Goal: Information Seeking & Learning: Find contact information

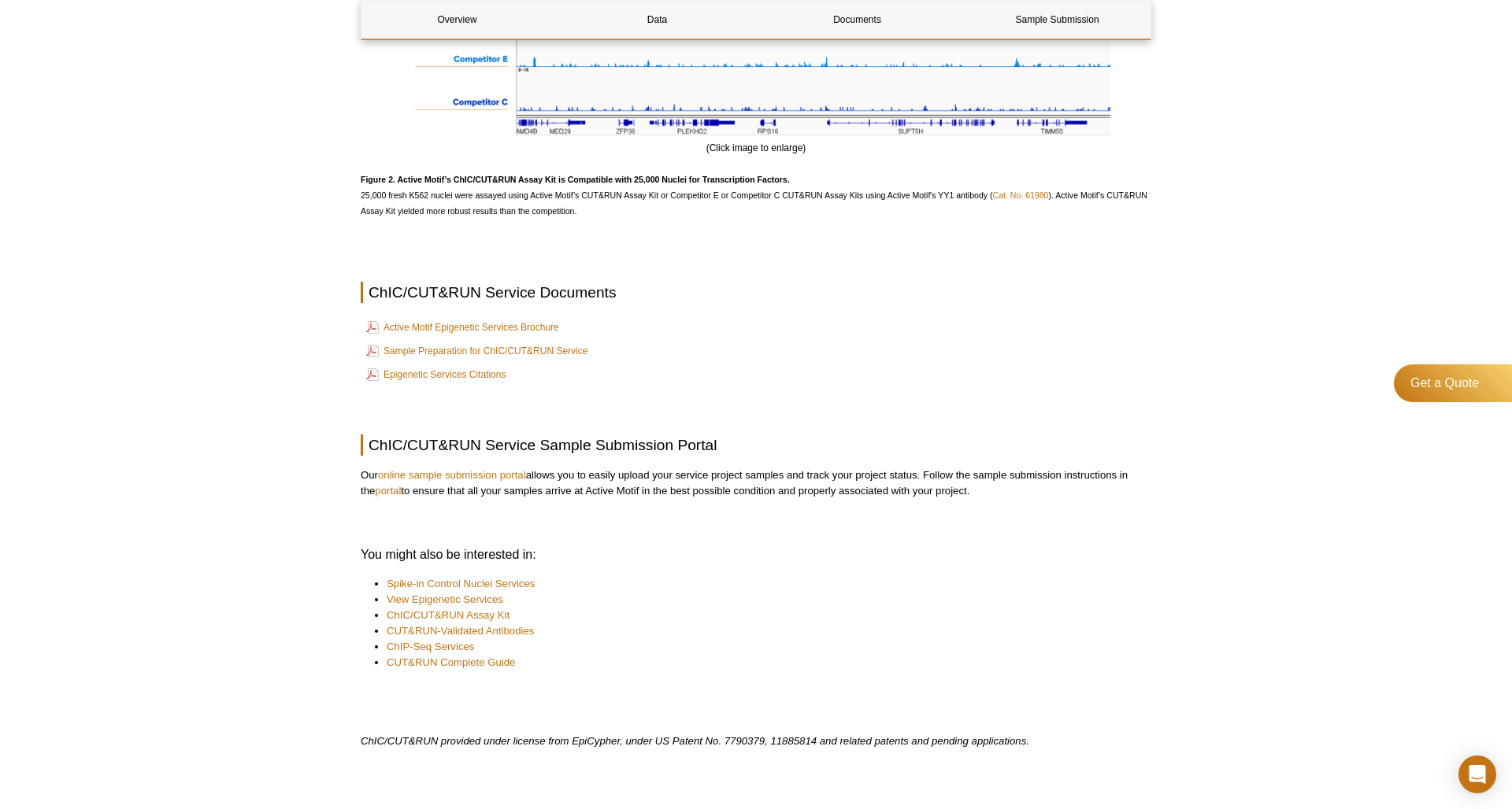
scroll to position [1951, 0]
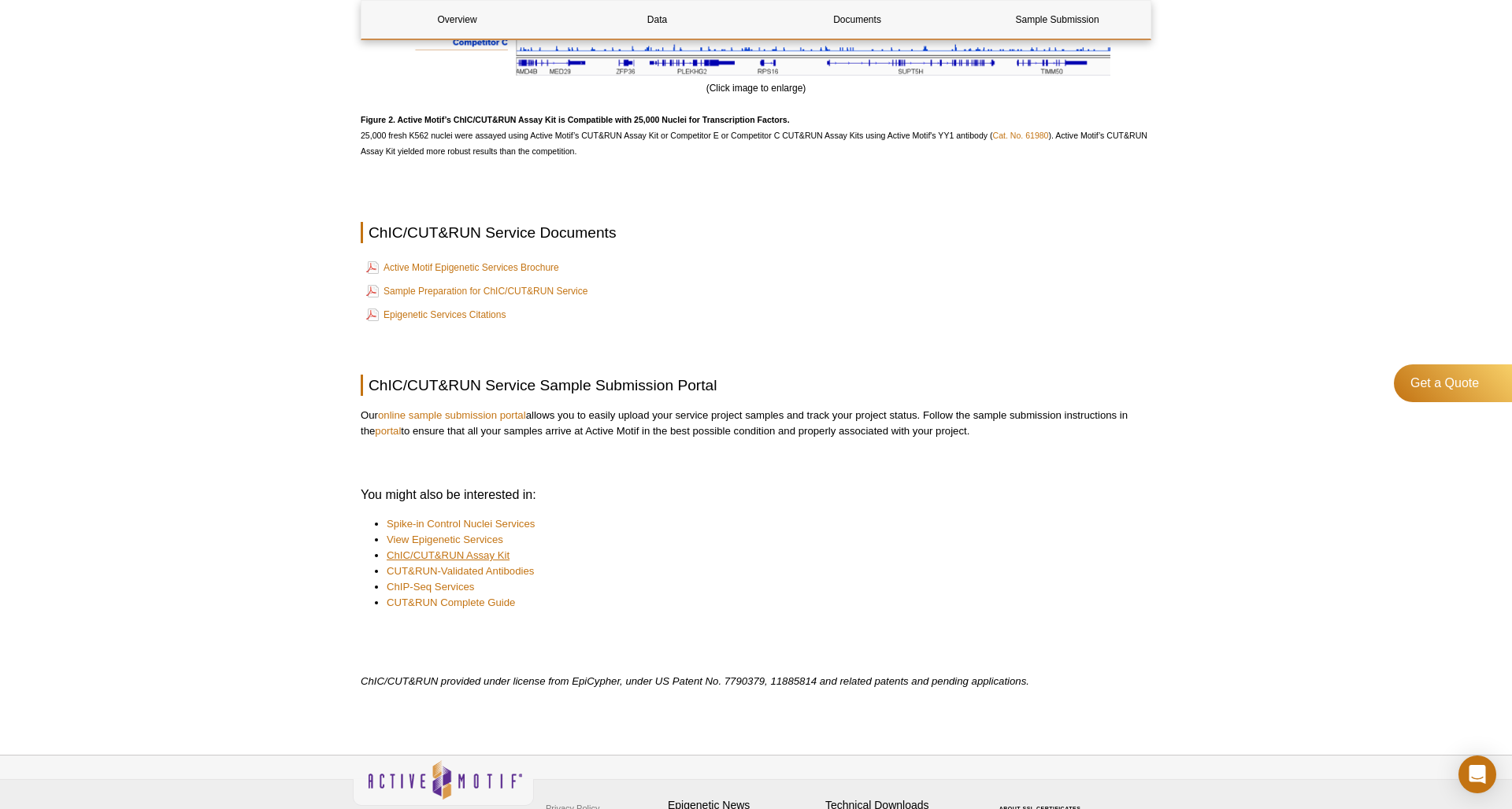
click at [502, 553] on link "ChIC/CUT&RUN Assay Kit" at bounding box center [448, 555] width 123 height 16
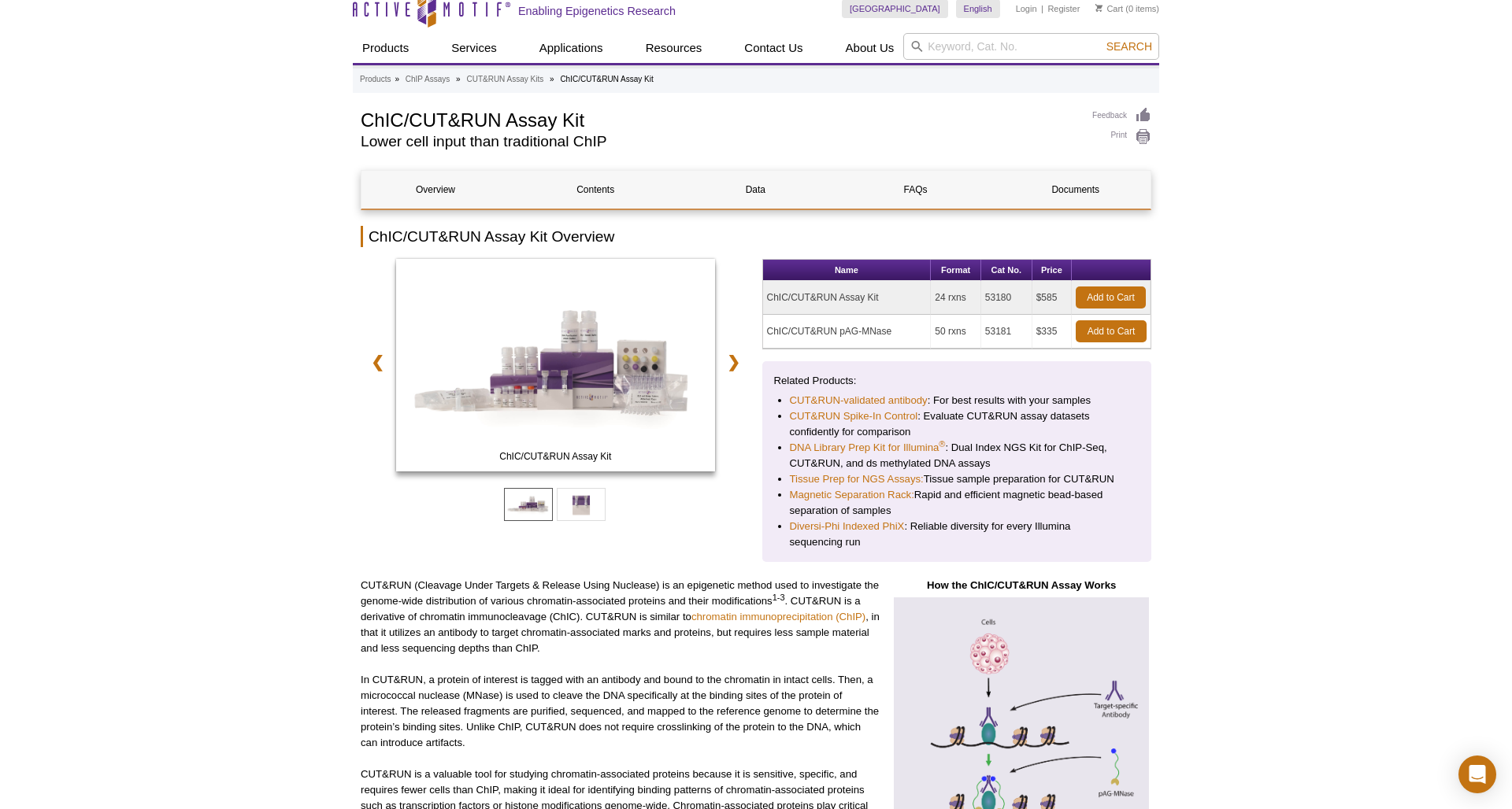
scroll to position [56, 0]
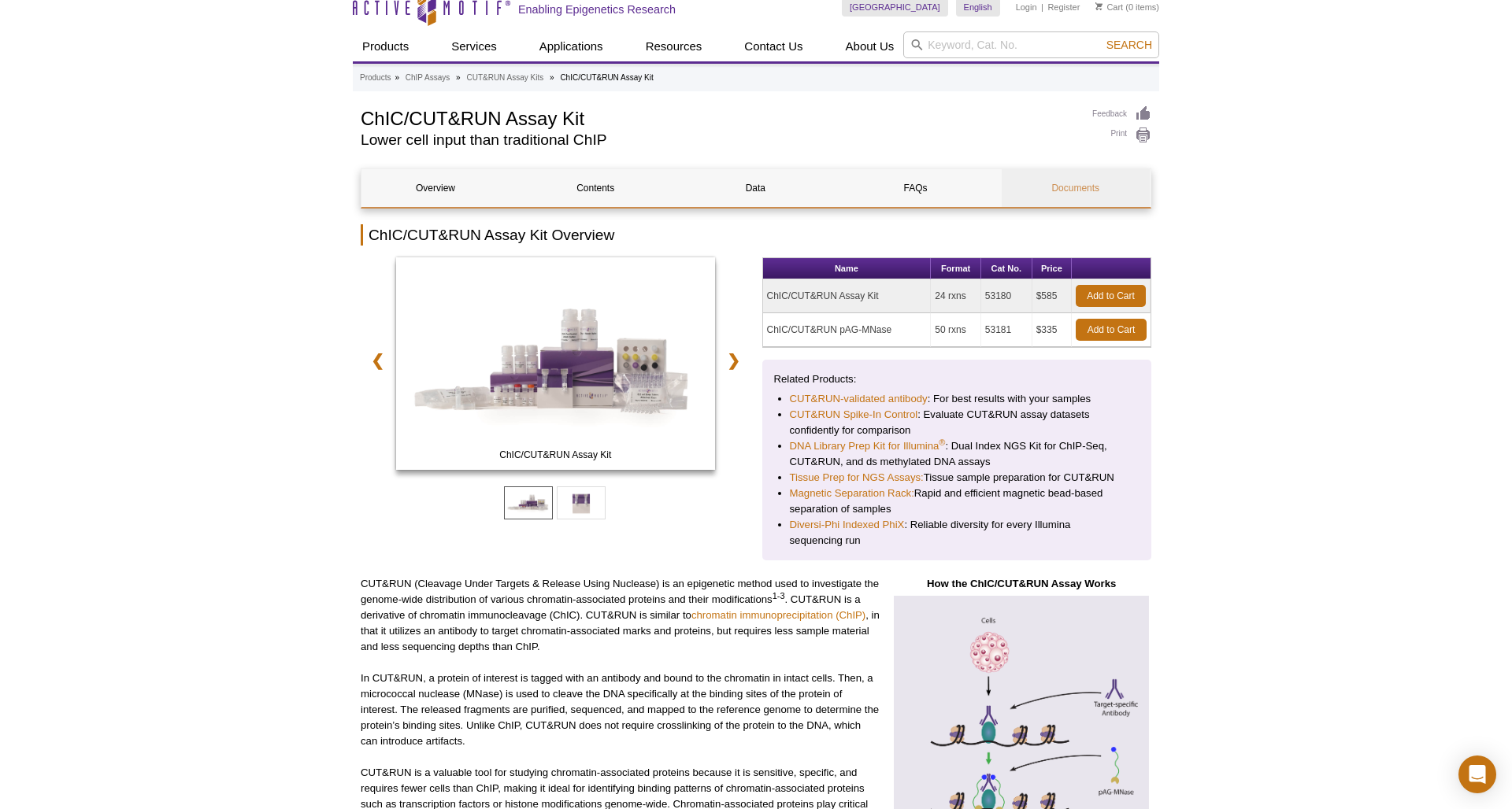
click at [1074, 189] on link "Documents" at bounding box center [1076, 188] width 148 height 38
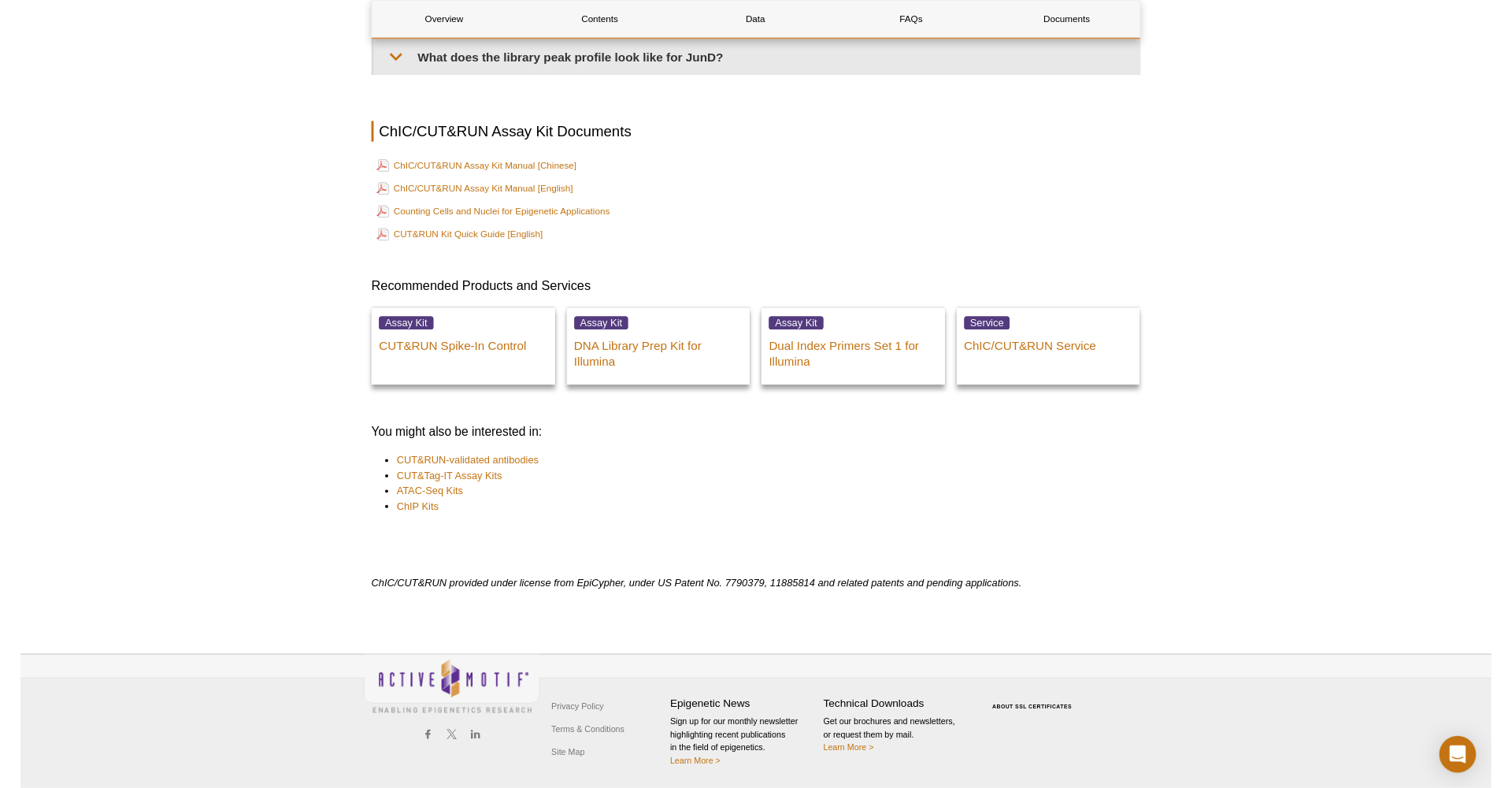
scroll to position [3627, 0]
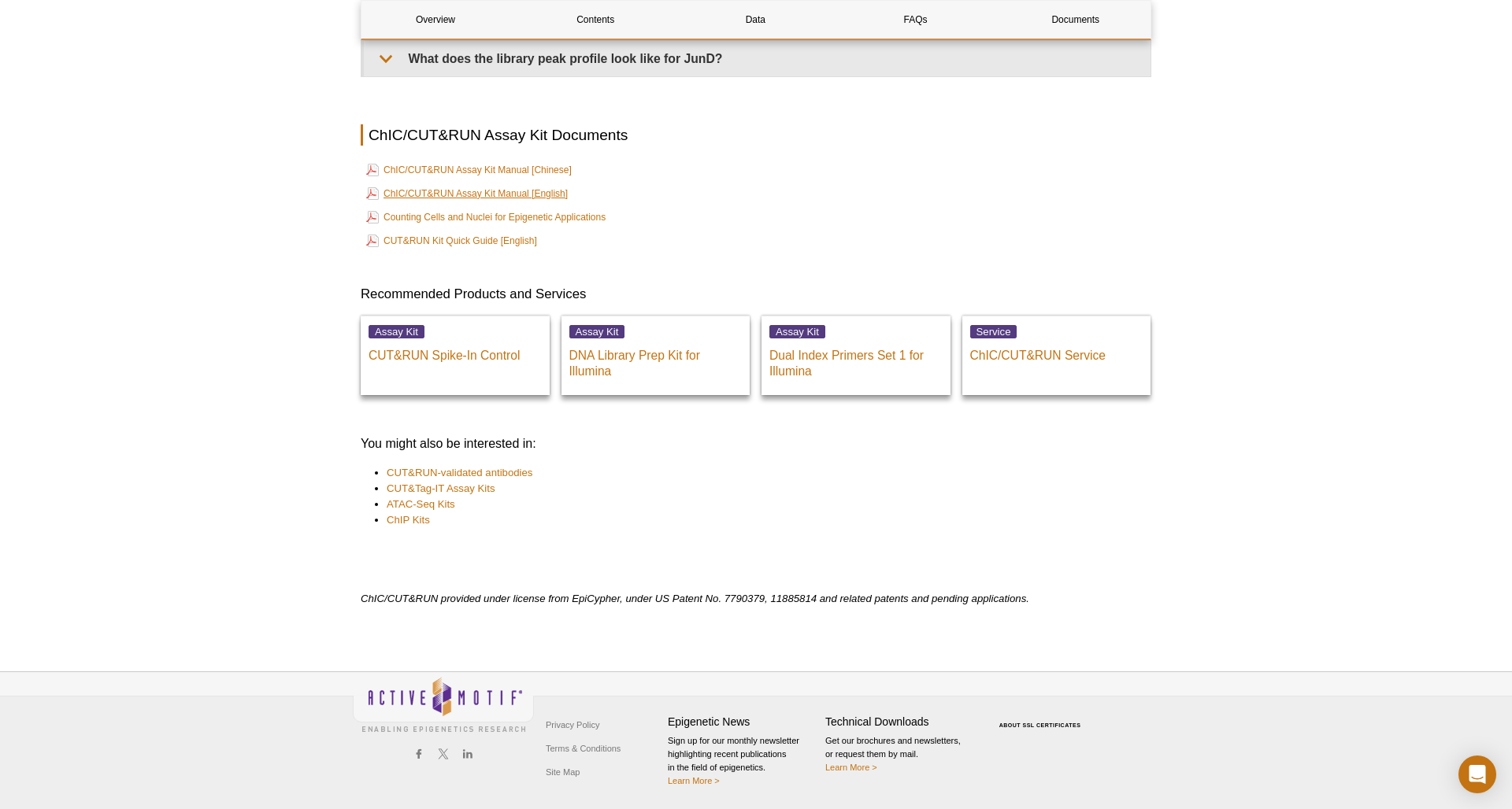
click at [501, 203] on link "ChIC/CUT&RUN Assay Kit Manual [English]" at bounding box center [467, 193] width 202 height 19
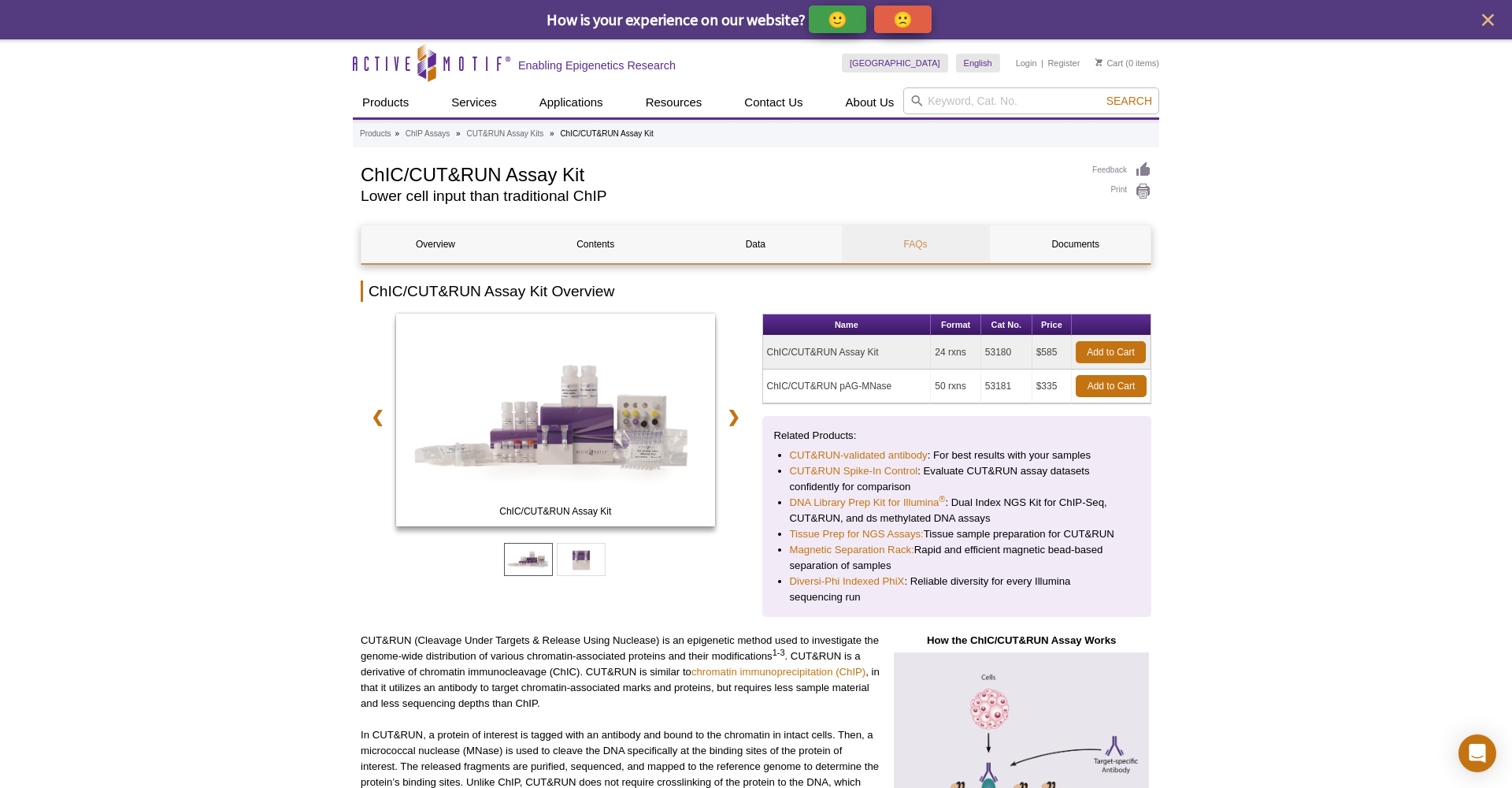
scroll to position [0, 0]
click at [917, 244] on link "FAQs" at bounding box center [916, 244] width 148 height 38
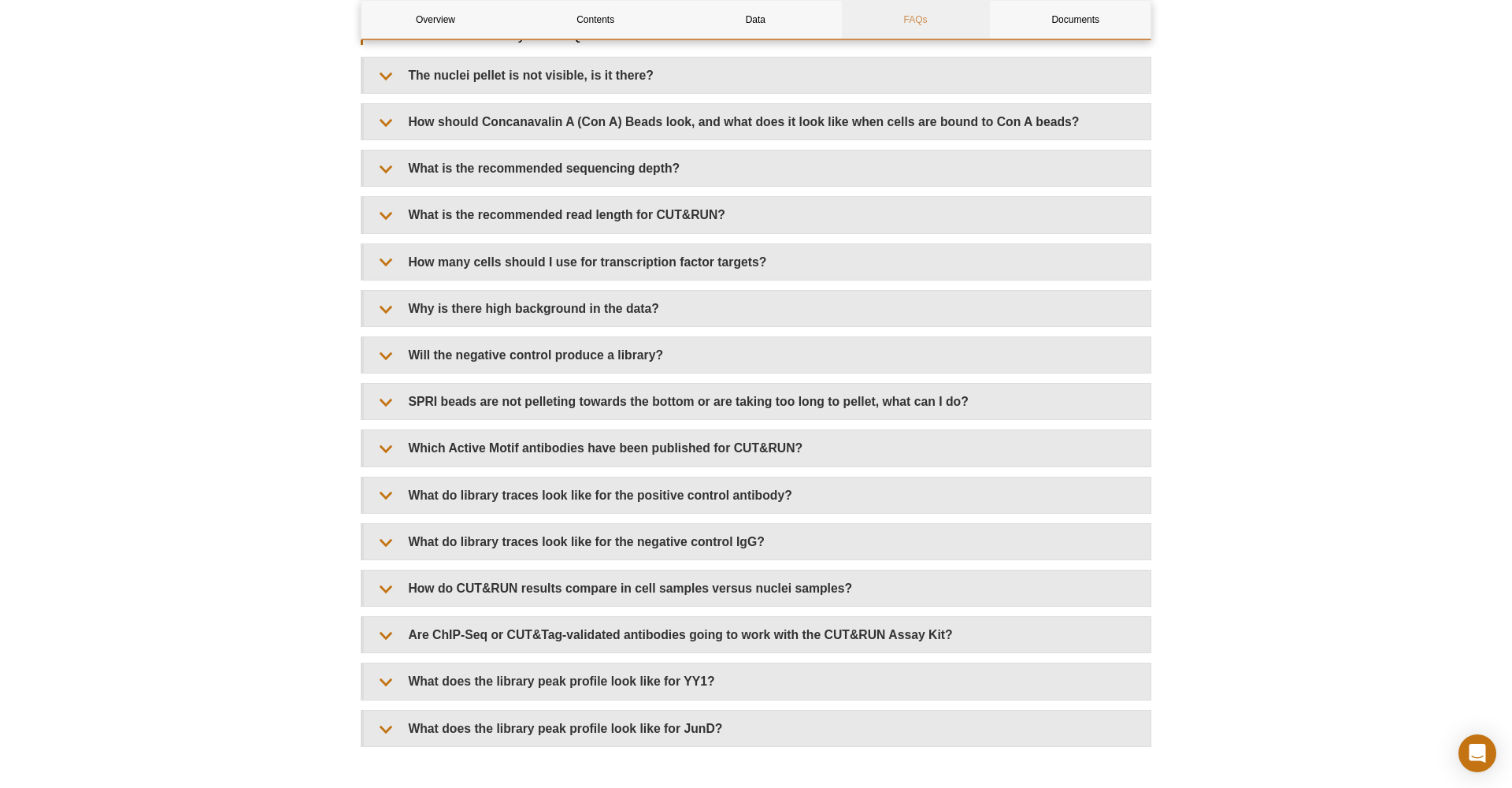
scroll to position [4630, 0]
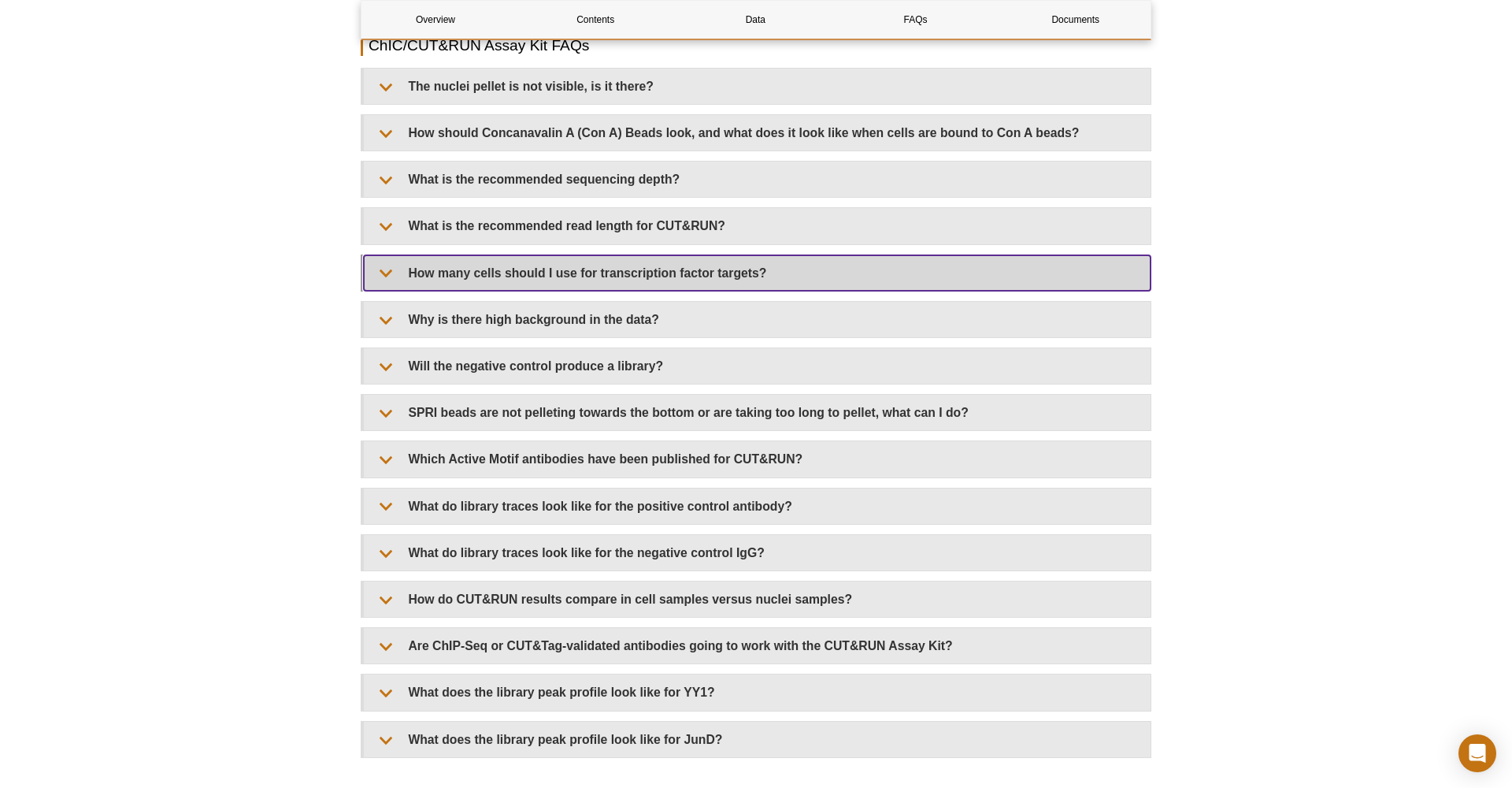
click at [766, 280] on summary "How many cells should I use for transcription factor targets?" at bounding box center [756, 273] width 787 height 35
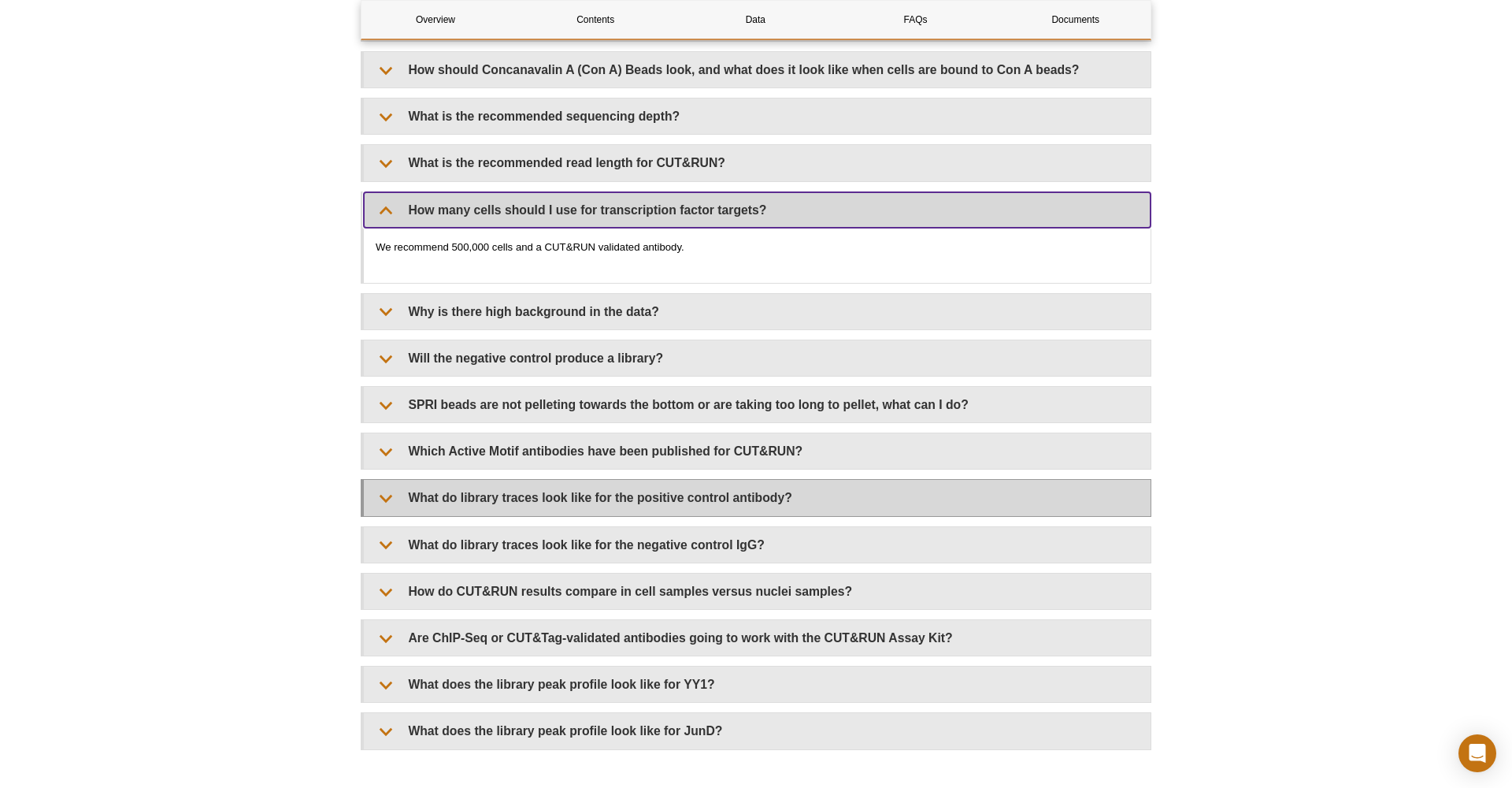
scroll to position [4662, 0]
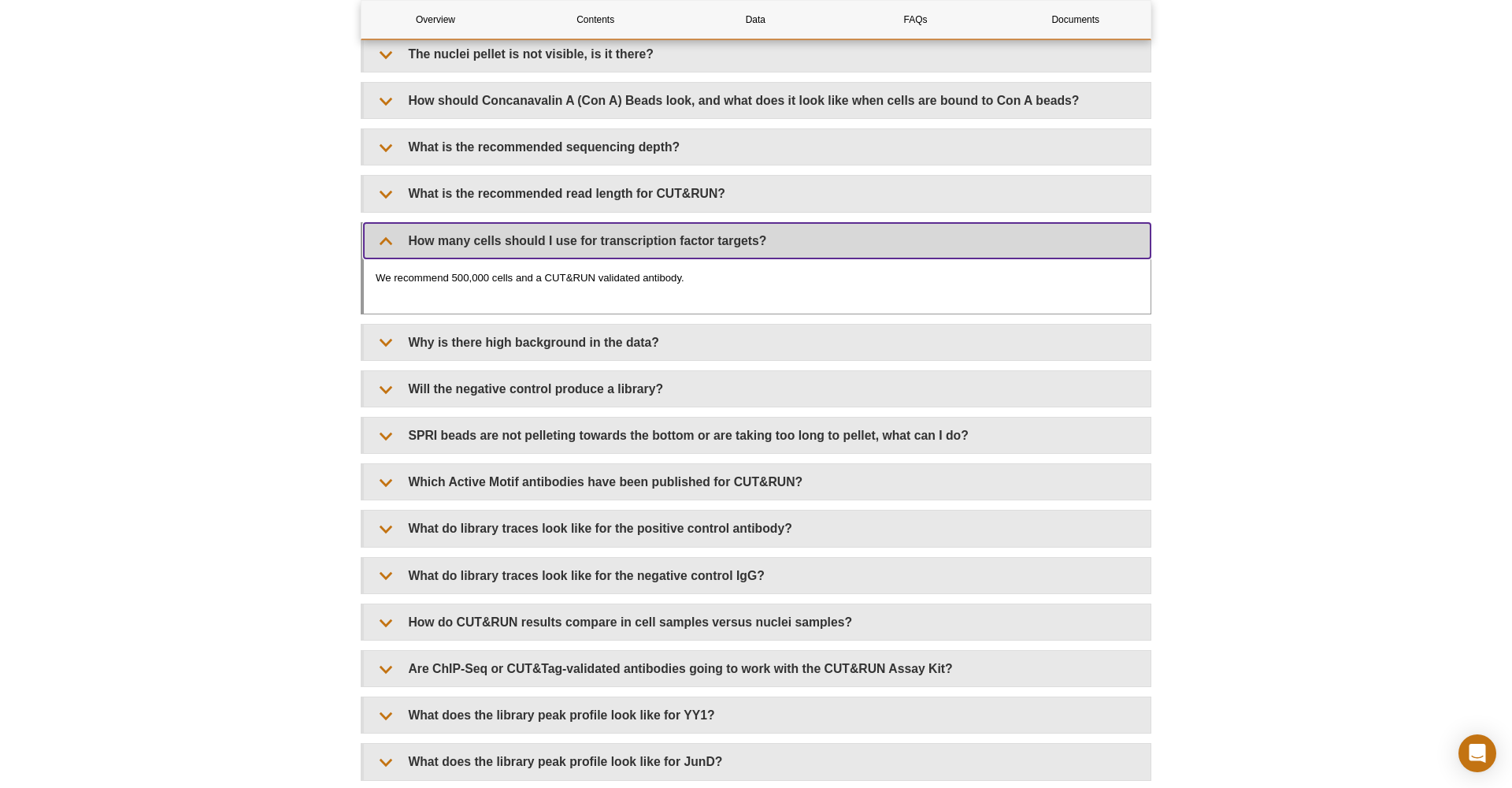
click at [398, 252] on summary "How many cells should I use for transcription factor targets?" at bounding box center [756, 241] width 787 height 35
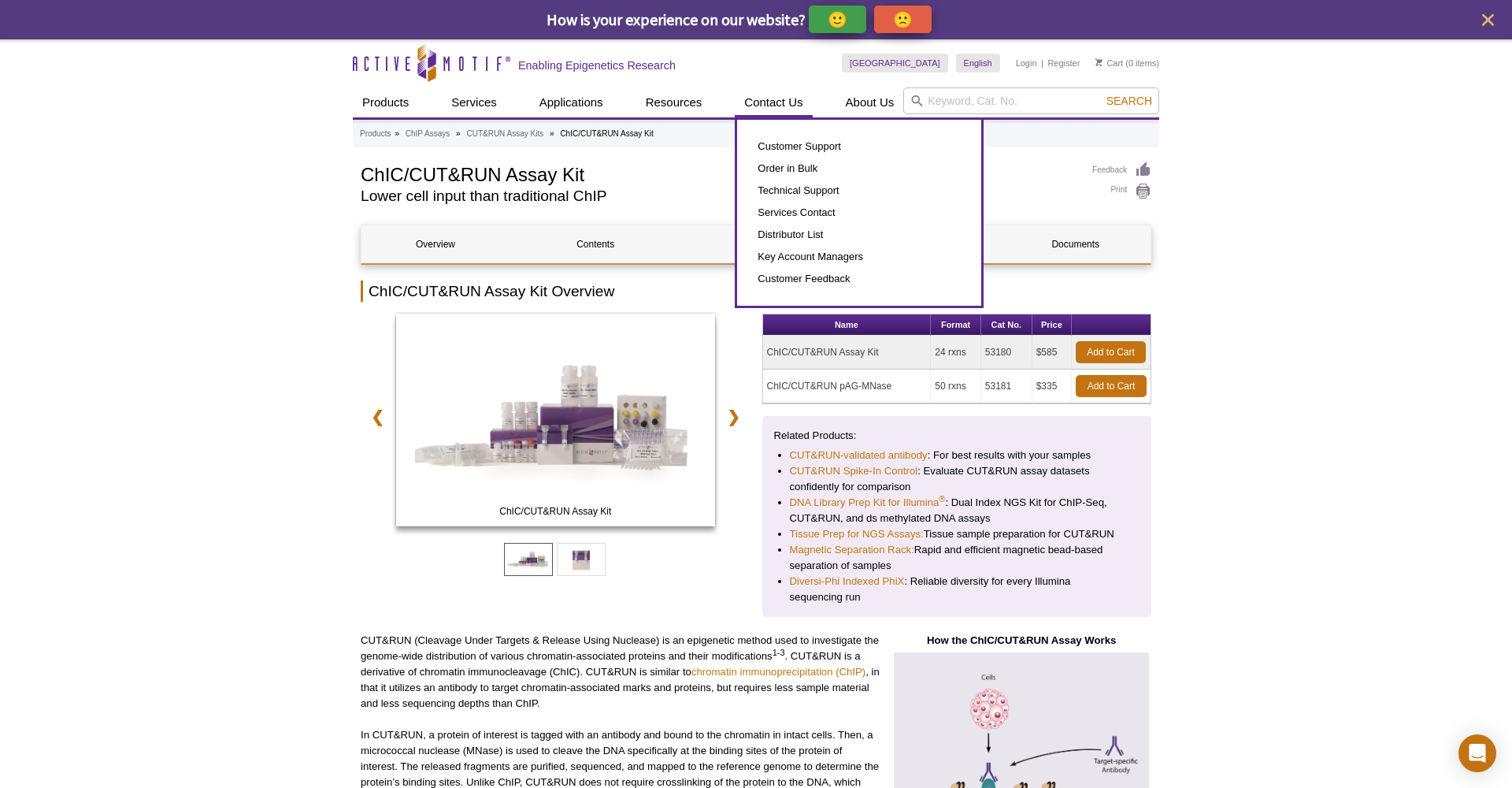
scroll to position [0, 0]
click at [805, 144] on link "Customer Support" at bounding box center [859, 146] width 213 height 22
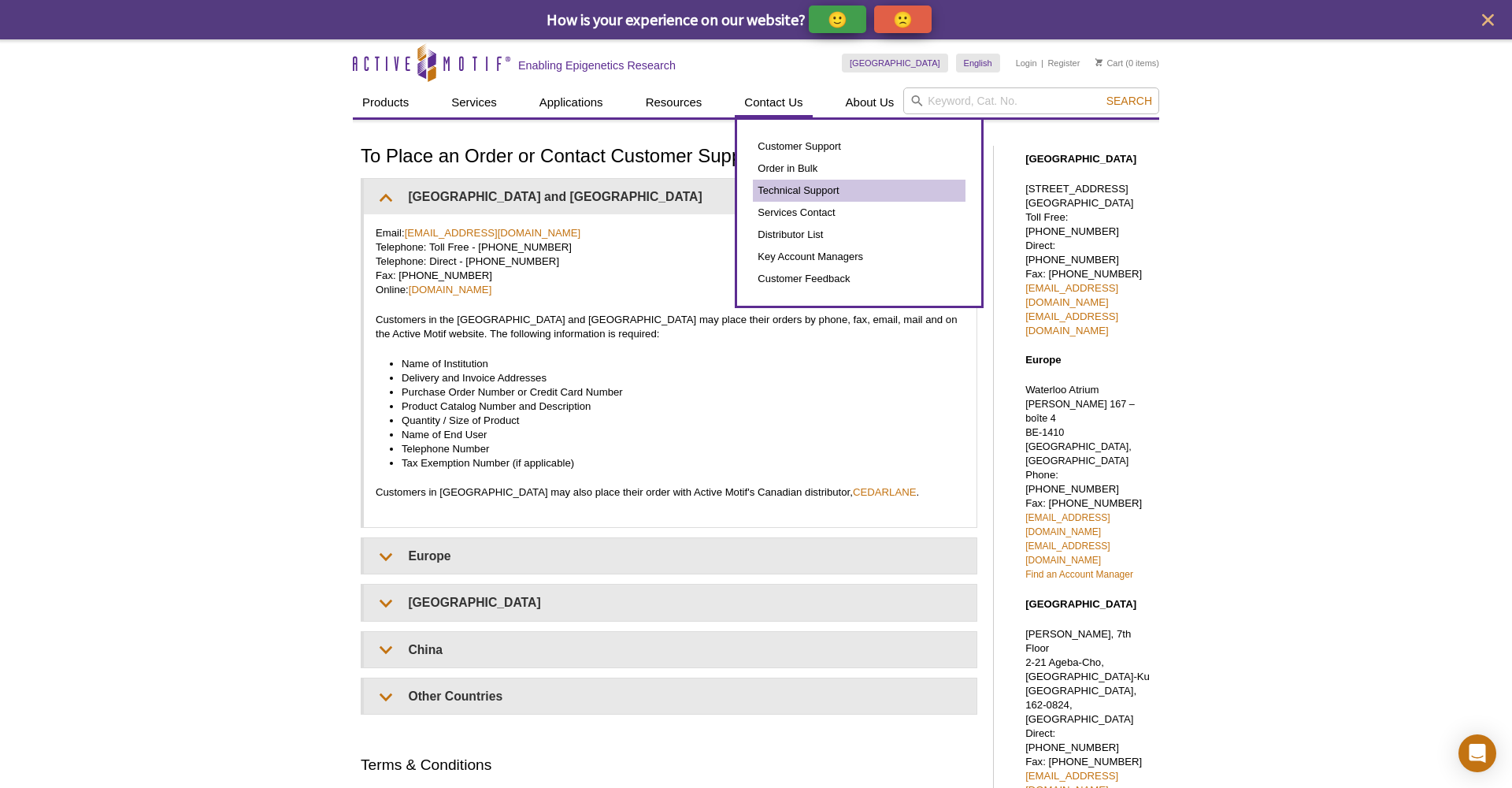
click at [783, 189] on link "Technical Support" at bounding box center [859, 190] width 213 height 22
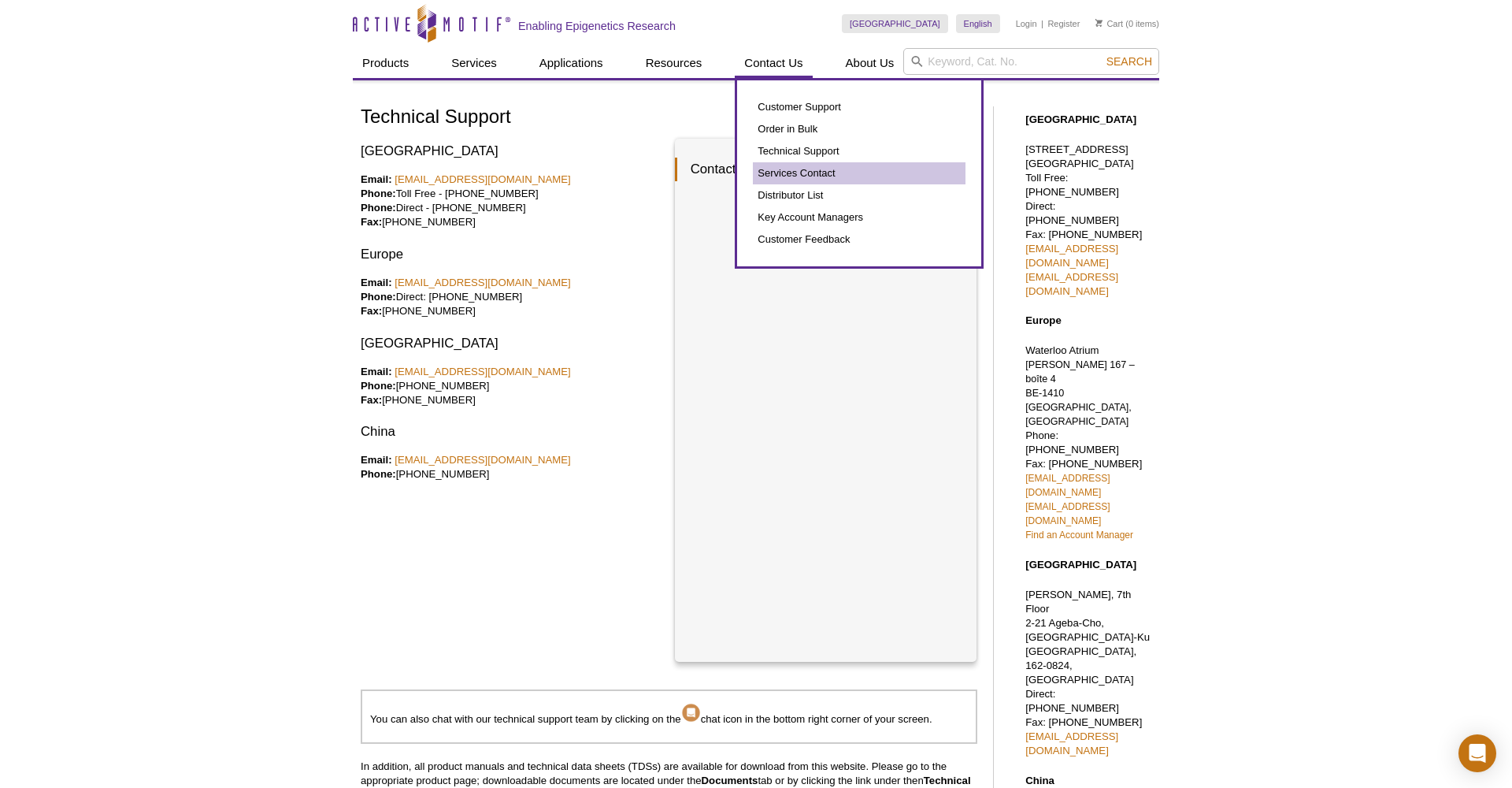
click at [804, 172] on link "Services Contact" at bounding box center [859, 173] width 213 height 22
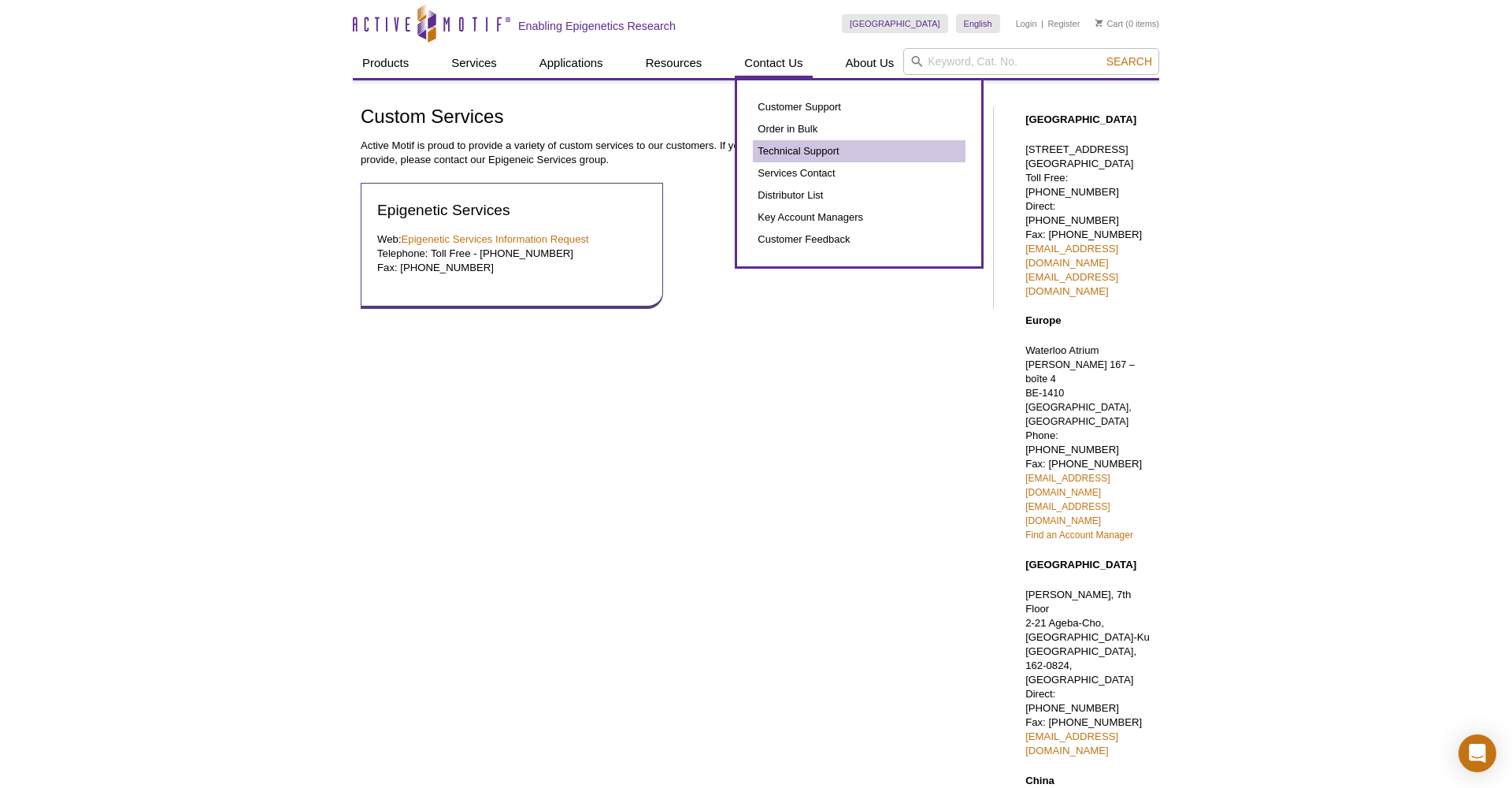
click at [787, 147] on link "Technical Support" at bounding box center [859, 152] width 213 height 22
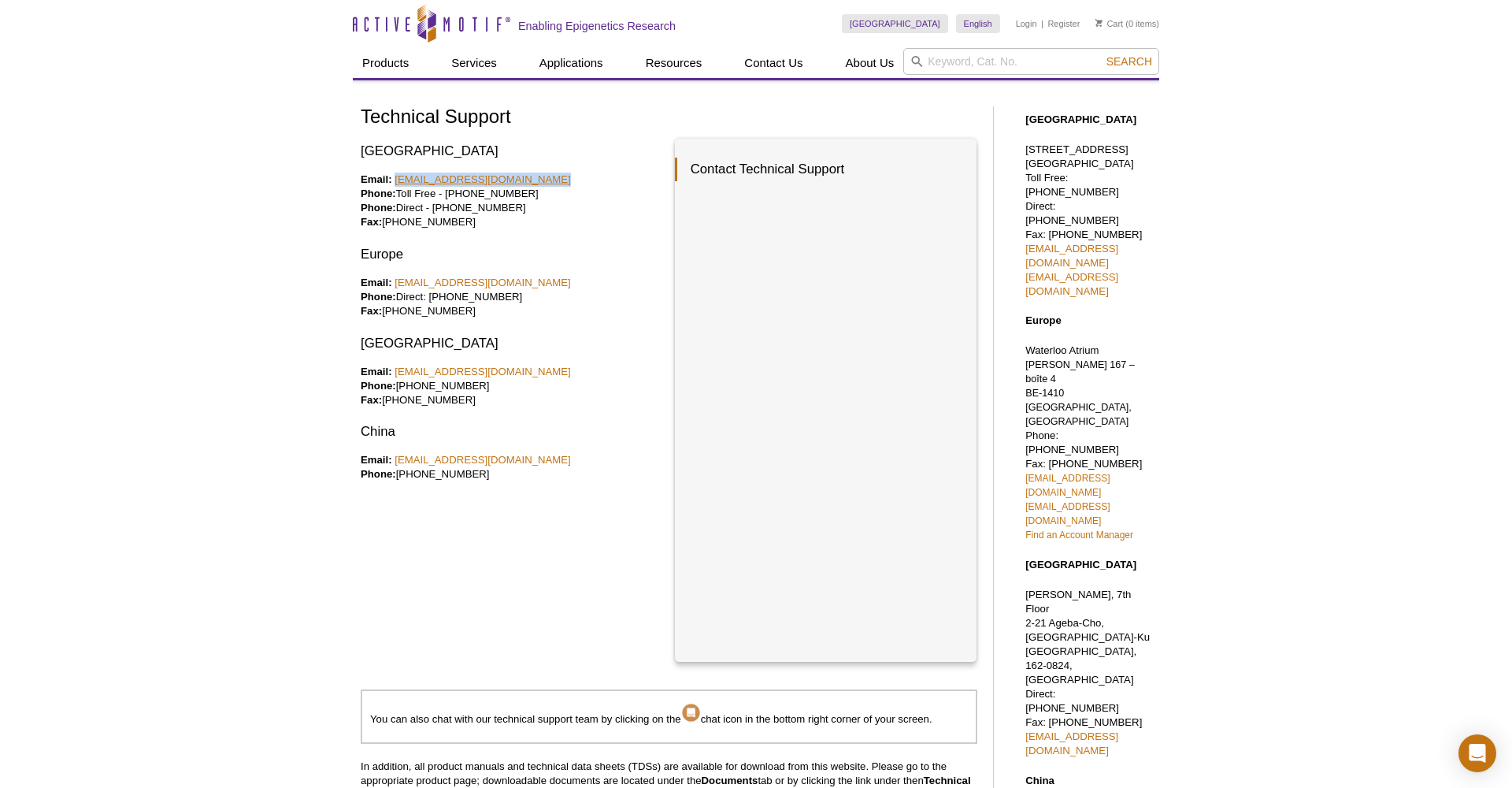
drag, startPoint x: 560, startPoint y: 173, endPoint x: 395, endPoint y: 175, distance: 165.0
click at [395, 176] on p "Email: [EMAIL_ADDRESS][DOMAIN_NAME] Phone: Toll Free - [PHONE_NUMBER] Phone: Di…" at bounding box center [512, 200] width 302 height 56
copy p "[EMAIL_ADDRESS][DOMAIN_NAME]"
click at [609, 365] on p "Email: [EMAIL_ADDRESS][DOMAIN_NAME] Phone: [PHONE_NUMBER] Fax: [PHONE_NUMBER]" at bounding box center [512, 386] width 302 height 43
drag, startPoint x: 546, startPoint y: 180, endPoint x: 396, endPoint y: 181, distance: 150.0
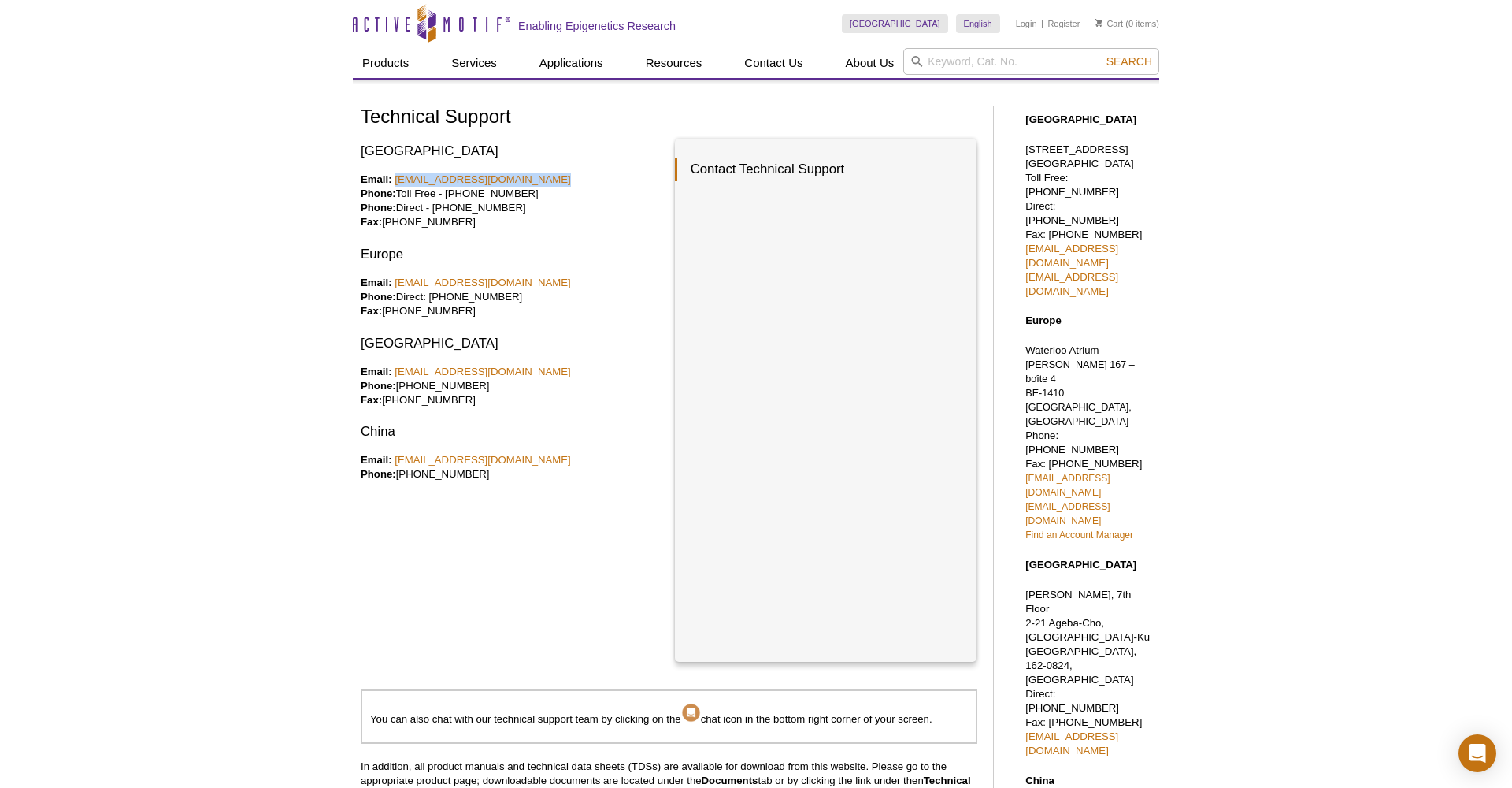
click at [396, 181] on p "Email: [EMAIL_ADDRESS][DOMAIN_NAME] Phone: Toll Free - [PHONE_NUMBER] Phone: Di…" at bounding box center [512, 200] width 302 height 56
copy p "[EMAIL_ADDRESS][DOMAIN_NAME]"
